Goal: Complete application form: Complete application form

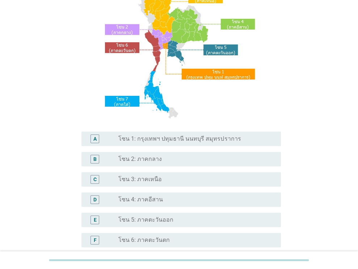
click at [178, 157] on div "radio_button_unchecked โซน 2: ภาคกลาง" at bounding box center [193, 159] width 151 height 7
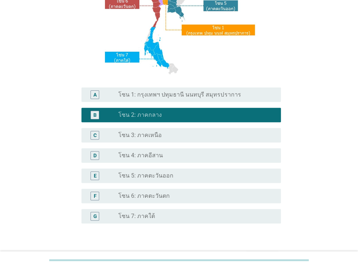
scroll to position [164, 0]
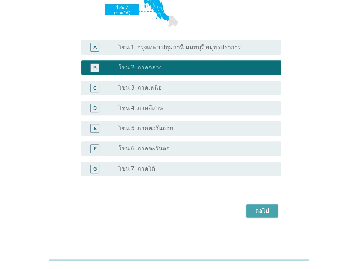
click at [266, 207] on div "ต่อไป" at bounding box center [262, 211] width 20 height 9
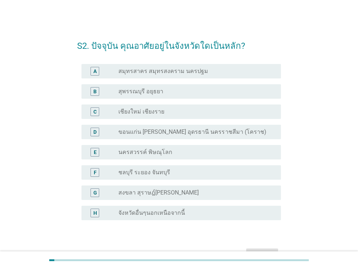
click at [173, 71] on label "สมุทรสาคร สมุทรสงคราม นครปฐม" at bounding box center [163, 71] width 90 height 7
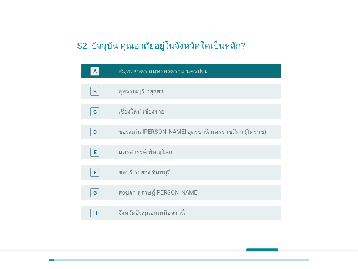
click at [173, 85] on div "B radio_button_unchecked สุพรรณบุรี อยุธยา" at bounding box center [180, 91] width 199 height 14
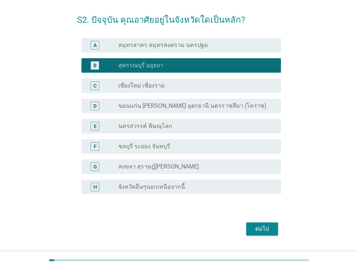
scroll to position [44, 0]
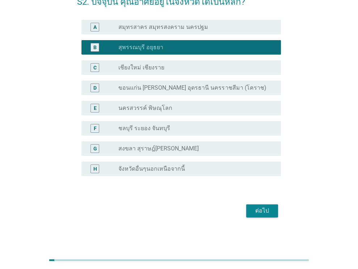
click at [265, 211] on div "ต่อไป" at bounding box center [262, 211] width 20 height 9
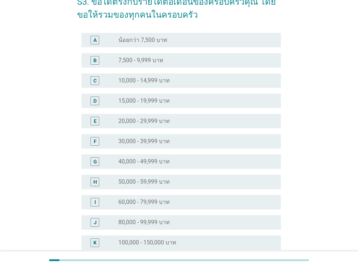
scroll to position [0, 0]
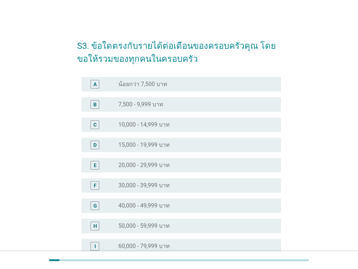
click at [182, 183] on div "radio_button_unchecked 30,000 - 39,999 บาท" at bounding box center [193, 185] width 151 height 7
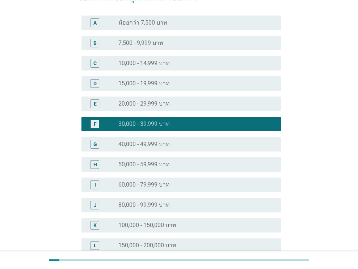
scroll to position [145, 0]
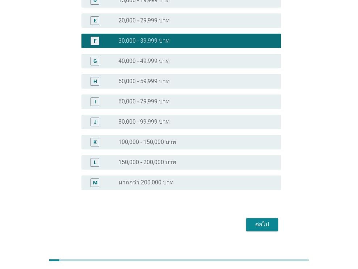
click at [268, 222] on div "ต่อไป" at bounding box center [262, 224] width 20 height 9
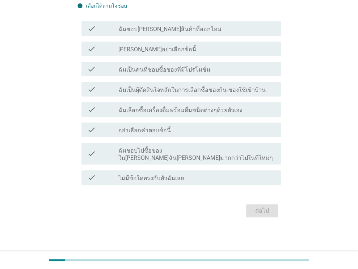
scroll to position [0, 0]
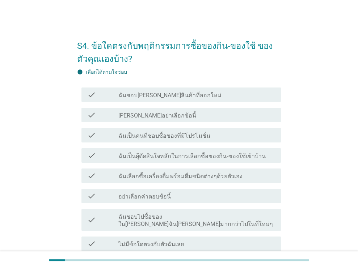
click at [166, 91] on div "check_box_outline_blank ฉันชอบ[PERSON_NAME]สินค้าที่ออกใหม่" at bounding box center [196, 94] width 157 height 9
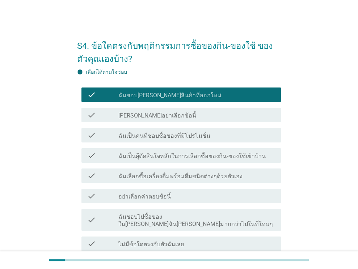
click at [174, 146] on div "check check_box_outline_blank ฉันเป็นผุ้ตัดสินใจหลักในการเลือกซื้อของกิน-ของใช้…" at bounding box center [179, 155] width 204 height 20
click at [174, 153] on label "ฉันเป็นผุ้ตัดสินใจหลักในการเลือกซื้อของกิน-ของใช้เข้าบ้าน" at bounding box center [191, 156] width 147 height 7
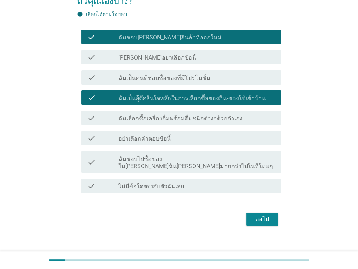
scroll to position [59, 0]
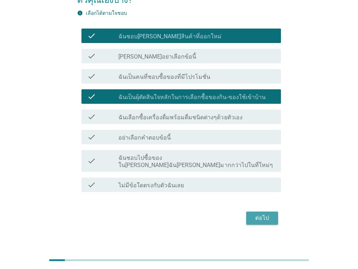
click at [259, 214] on div "ต่อไป" at bounding box center [262, 218] width 20 height 9
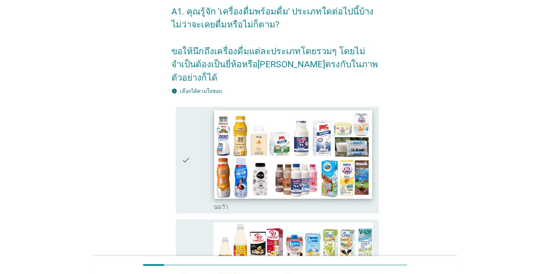
scroll to position [72, 0]
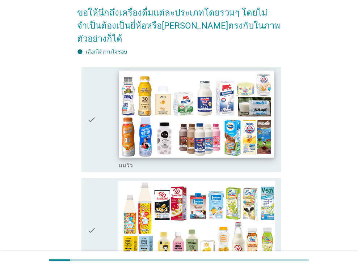
click at [149, 122] on img at bounding box center [196, 114] width 155 height 87
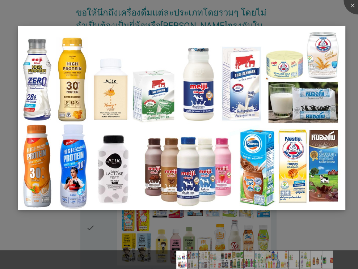
click at [241, 95] on img at bounding box center [181, 118] width 327 height 184
click at [344, 17] on div at bounding box center [179, 134] width 358 height 269
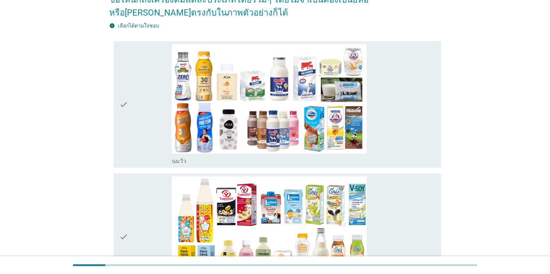
click at [124, 108] on icon "check" at bounding box center [123, 104] width 9 height 121
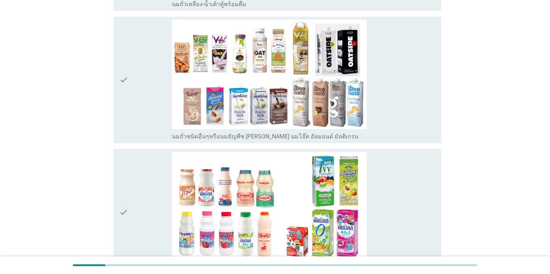
scroll to position [398, 0]
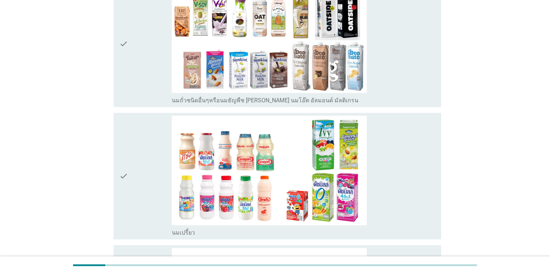
click at [126, 169] on icon "check" at bounding box center [123, 176] width 9 height 121
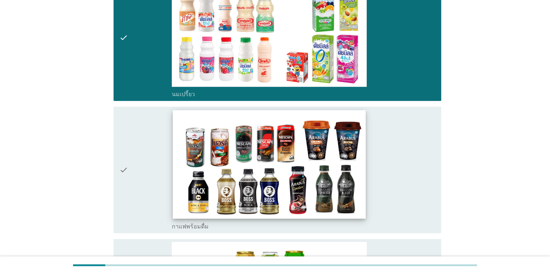
scroll to position [543, 0]
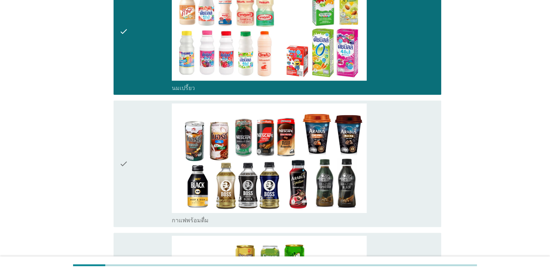
click at [124, 167] on icon "check" at bounding box center [123, 163] width 9 height 121
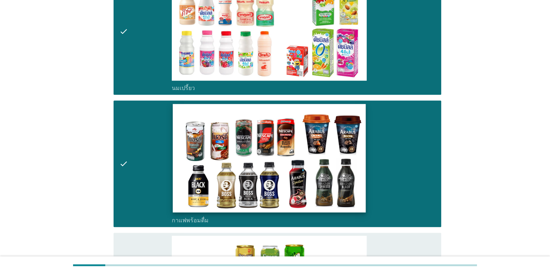
scroll to position [651, 0]
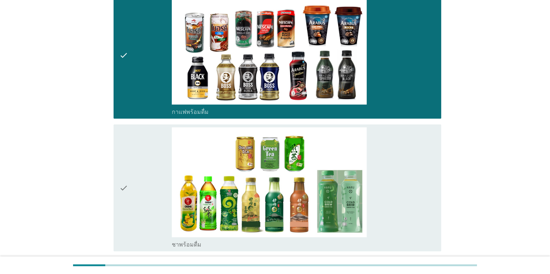
click at [129, 182] on div "check" at bounding box center [145, 187] width 53 height 121
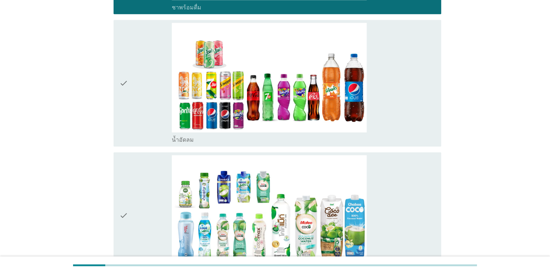
scroll to position [940, 0]
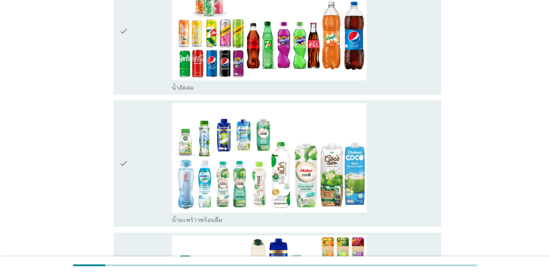
click at [132, 160] on div "check" at bounding box center [145, 163] width 53 height 121
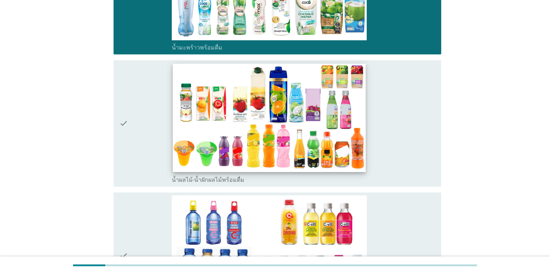
scroll to position [1157, 0]
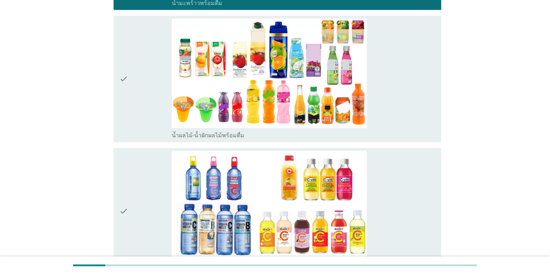
click at [125, 202] on icon "check" at bounding box center [123, 211] width 9 height 121
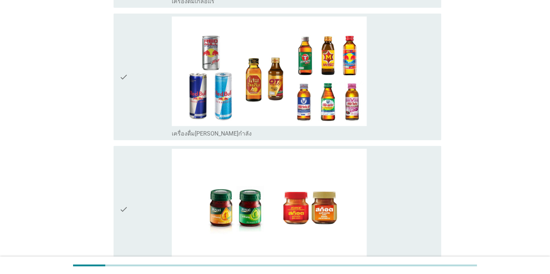
scroll to position [1700, 0]
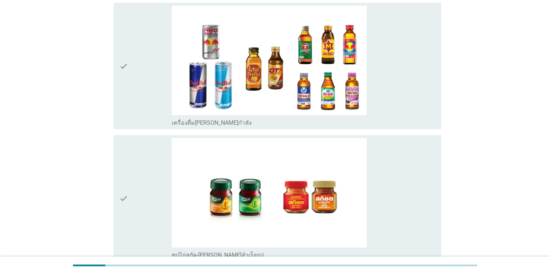
click at [122, 75] on icon "check" at bounding box center [123, 66] width 9 height 121
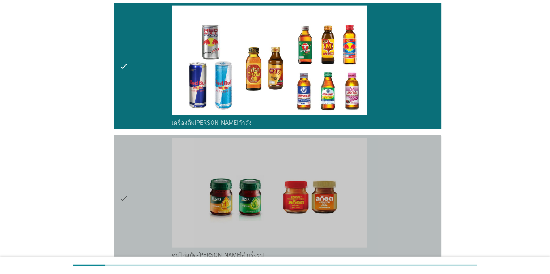
click at [133, 183] on div "check" at bounding box center [145, 198] width 53 height 121
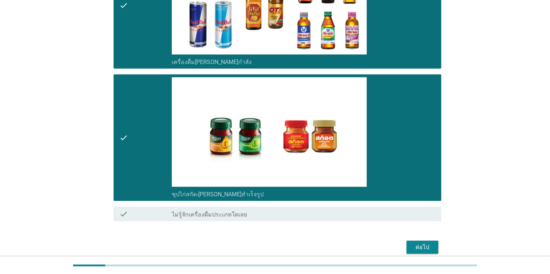
scroll to position [1790, 0]
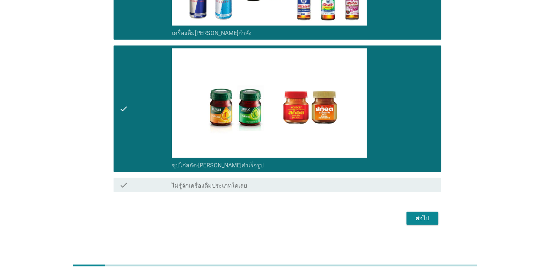
click at [357, 221] on button "ต่อไป" at bounding box center [423, 218] width 32 height 13
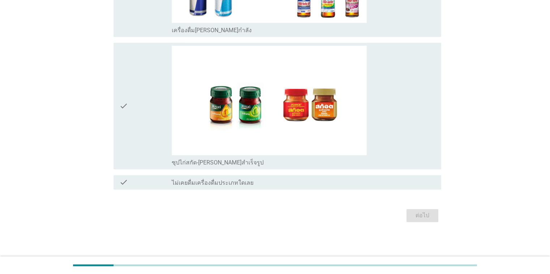
scroll to position [0, 0]
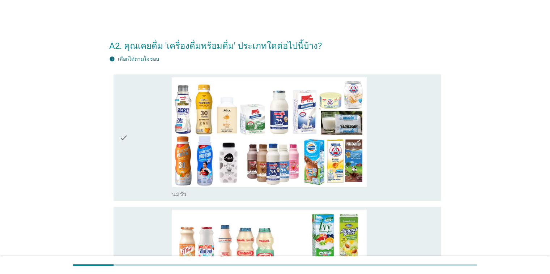
click at [113, 140] on div "check check_box_outline_blank [PERSON_NAME]" at bounding box center [275, 138] width 332 height 132
click at [127, 156] on icon "check" at bounding box center [123, 137] width 9 height 121
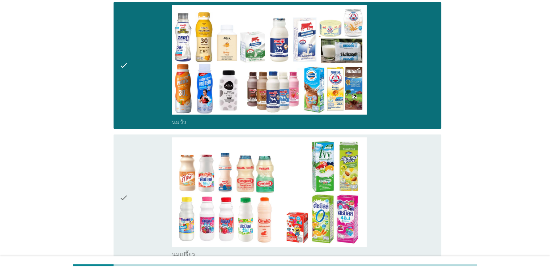
click at [127, 162] on icon "check" at bounding box center [123, 197] width 9 height 121
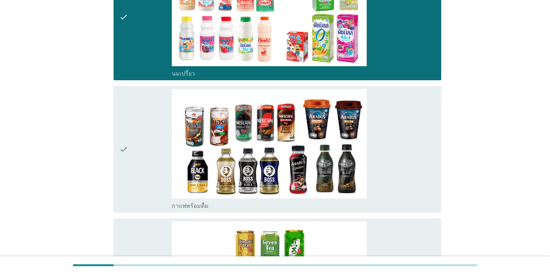
click at [132, 156] on div "check" at bounding box center [145, 149] width 53 height 121
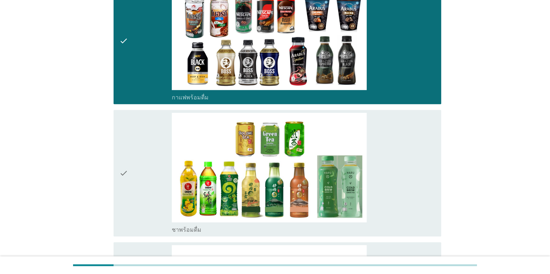
click at [137, 155] on div "check" at bounding box center [145, 173] width 53 height 121
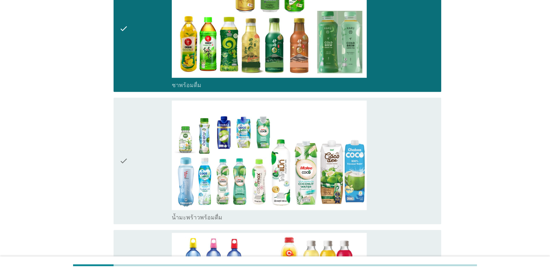
click at [140, 168] on div "check" at bounding box center [145, 161] width 53 height 121
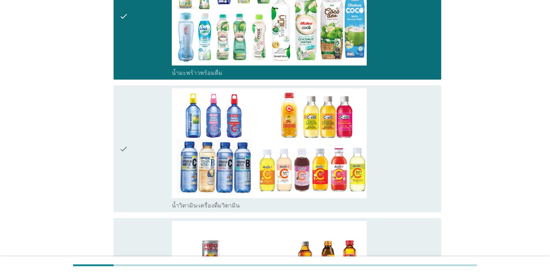
click at [157, 169] on div "check" at bounding box center [145, 148] width 53 height 121
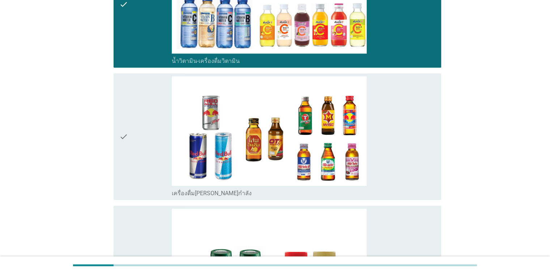
click at [141, 154] on div "check" at bounding box center [145, 136] width 53 height 121
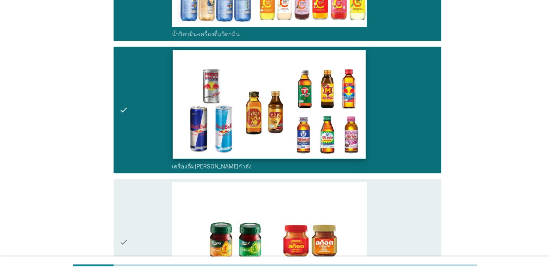
scroll to position [940, 0]
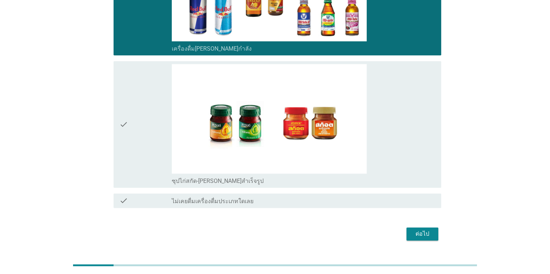
click at [136, 137] on div "check" at bounding box center [145, 124] width 53 height 121
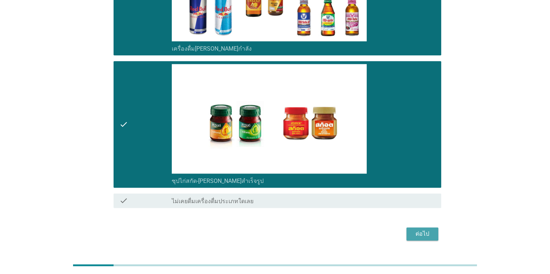
click at [357, 232] on div "ต่อไป" at bounding box center [422, 234] width 20 height 9
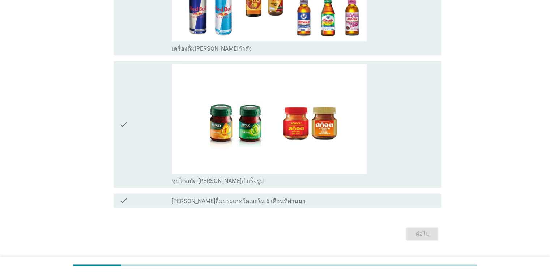
scroll to position [0, 0]
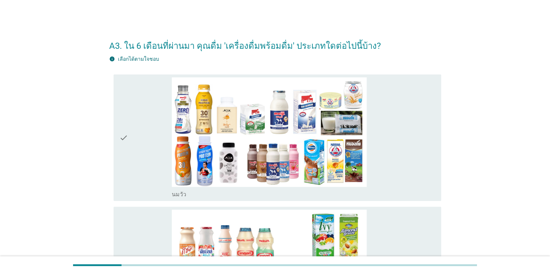
click at [134, 132] on div "check" at bounding box center [145, 137] width 53 height 121
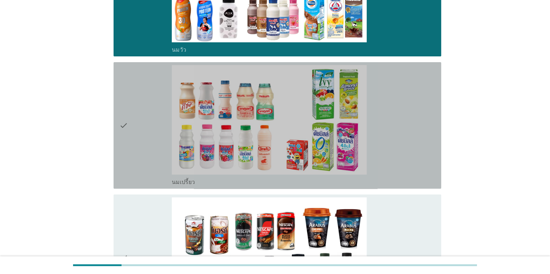
click at [138, 153] on div "check" at bounding box center [145, 125] width 53 height 121
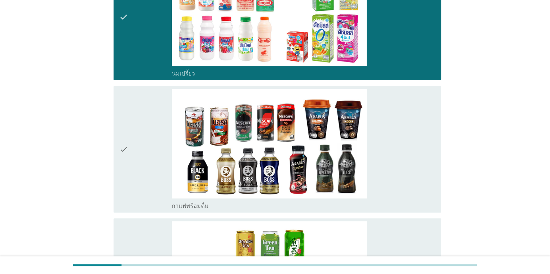
click at [133, 145] on div "check" at bounding box center [145, 149] width 53 height 121
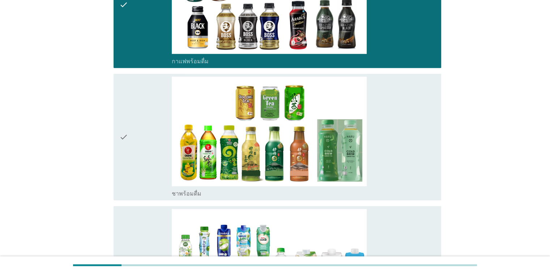
click at [143, 148] on div "check" at bounding box center [145, 137] width 53 height 121
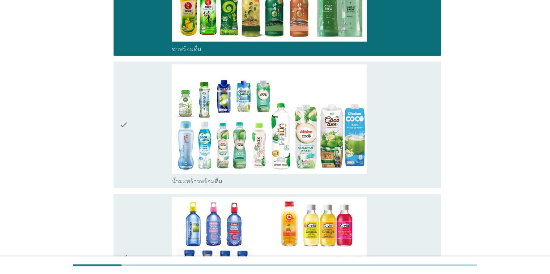
click at [128, 145] on div "check" at bounding box center [145, 124] width 53 height 121
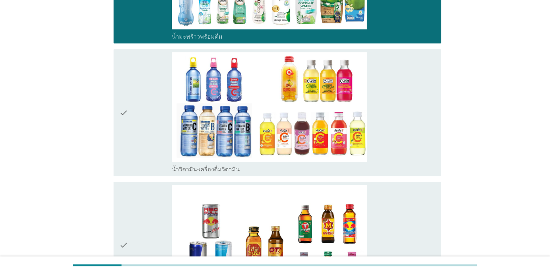
click at [143, 162] on div "check" at bounding box center [145, 112] width 53 height 121
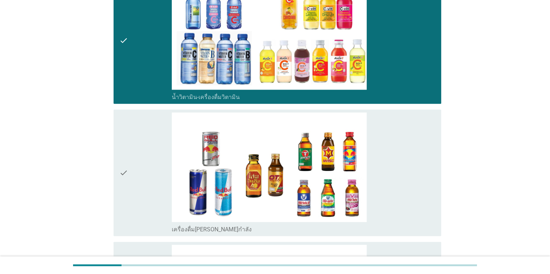
click at [137, 206] on div "check" at bounding box center [145, 172] width 53 height 121
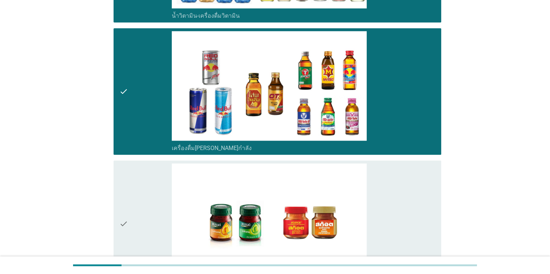
scroll to position [940, 0]
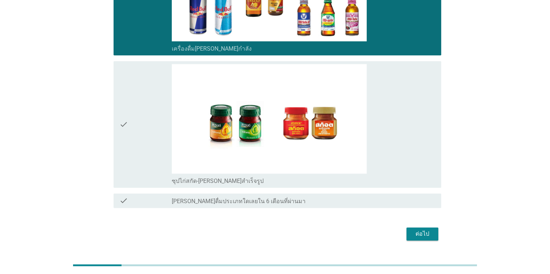
click at [117, 135] on div "check check_box_outline_blank ซุปไก่สกัด-[PERSON_NAME]สำเร็จรูป" at bounding box center [278, 124] width 328 height 127
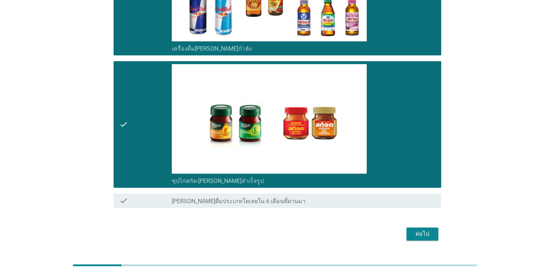
click at [357, 234] on div "ต่อไป" at bounding box center [422, 234] width 20 height 9
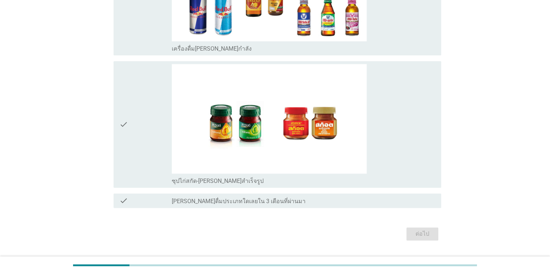
scroll to position [0, 0]
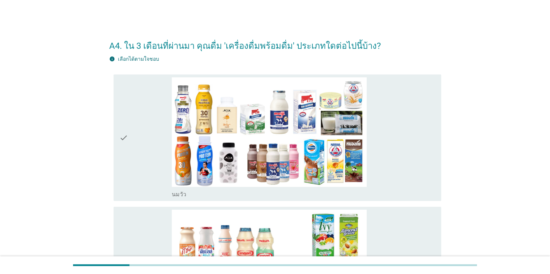
click at [139, 151] on div "check" at bounding box center [145, 137] width 53 height 121
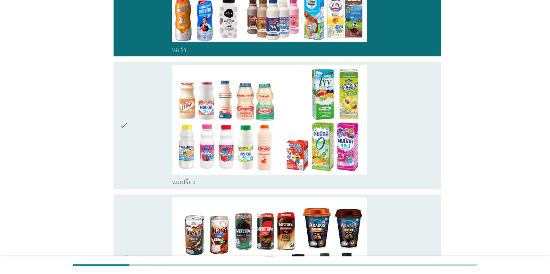
click at [139, 136] on div "check" at bounding box center [145, 125] width 53 height 121
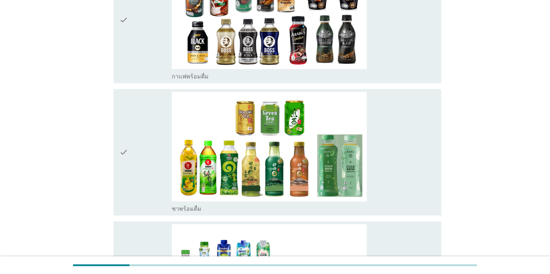
scroll to position [398, 0]
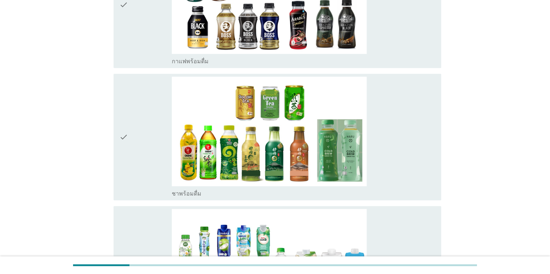
click at [121, 150] on icon "check" at bounding box center [123, 137] width 9 height 121
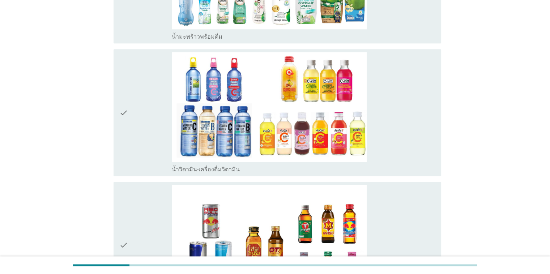
click at [122, 143] on icon "check" at bounding box center [123, 112] width 9 height 121
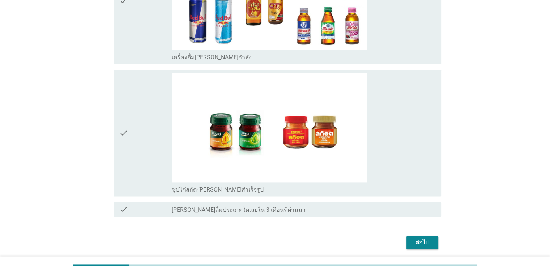
scroll to position [957, 0]
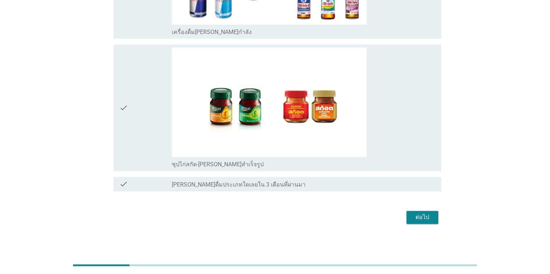
click at [127, 116] on icon "check" at bounding box center [123, 107] width 9 height 121
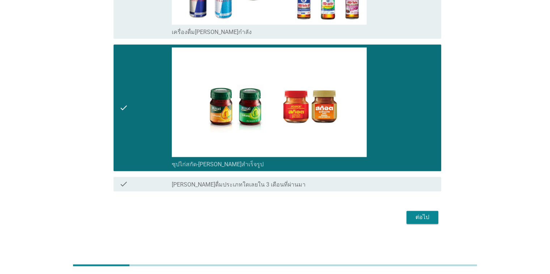
click at [357, 213] on div "ต่อไป" at bounding box center [422, 217] width 20 height 9
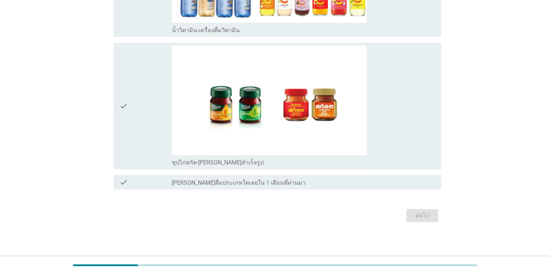
scroll to position [0, 0]
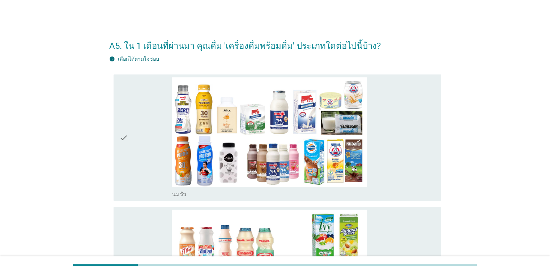
click at [117, 151] on div "check check_box_outline_blank [PERSON_NAME]" at bounding box center [278, 138] width 328 height 127
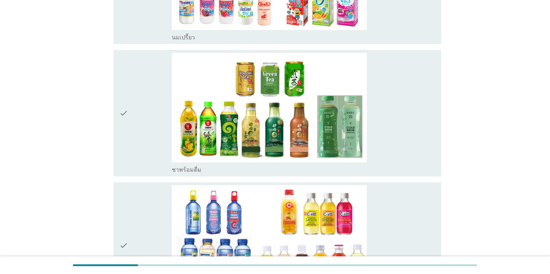
click at [124, 145] on icon "check" at bounding box center [123, 113] width 9 height 121
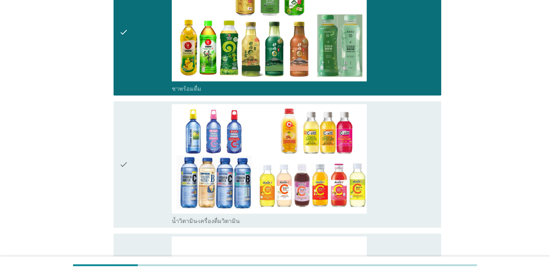
scroll to position [470, 0]
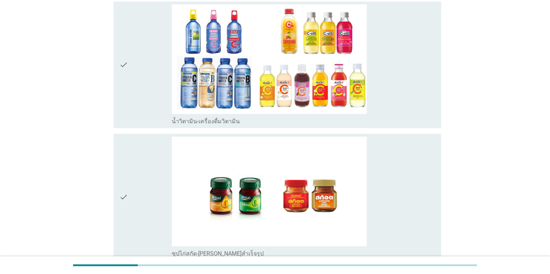
click at [132, 107] on div "check" at bounding box center [145, 64] width 53 height 121
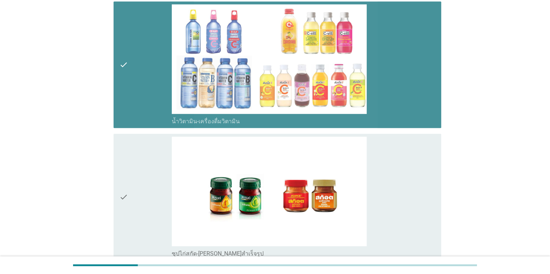
click at [133, 173] on div "check" at bounding box center [145, 197] width 53 height 121
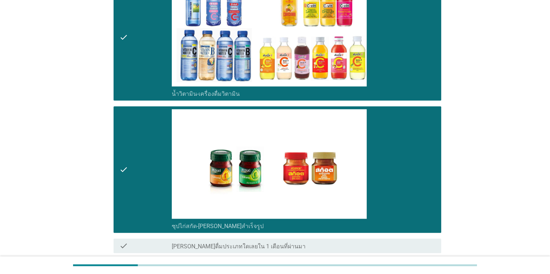
scroll to position [560, 0]
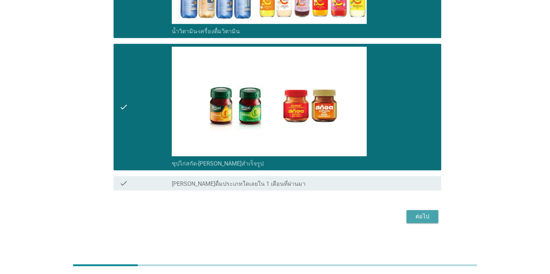
click at [357, 220] on button "ต่อไป" at bounding box center [423, 216] width 32 height 13
